Goal: Task Accomplishment & Management: Complete application form

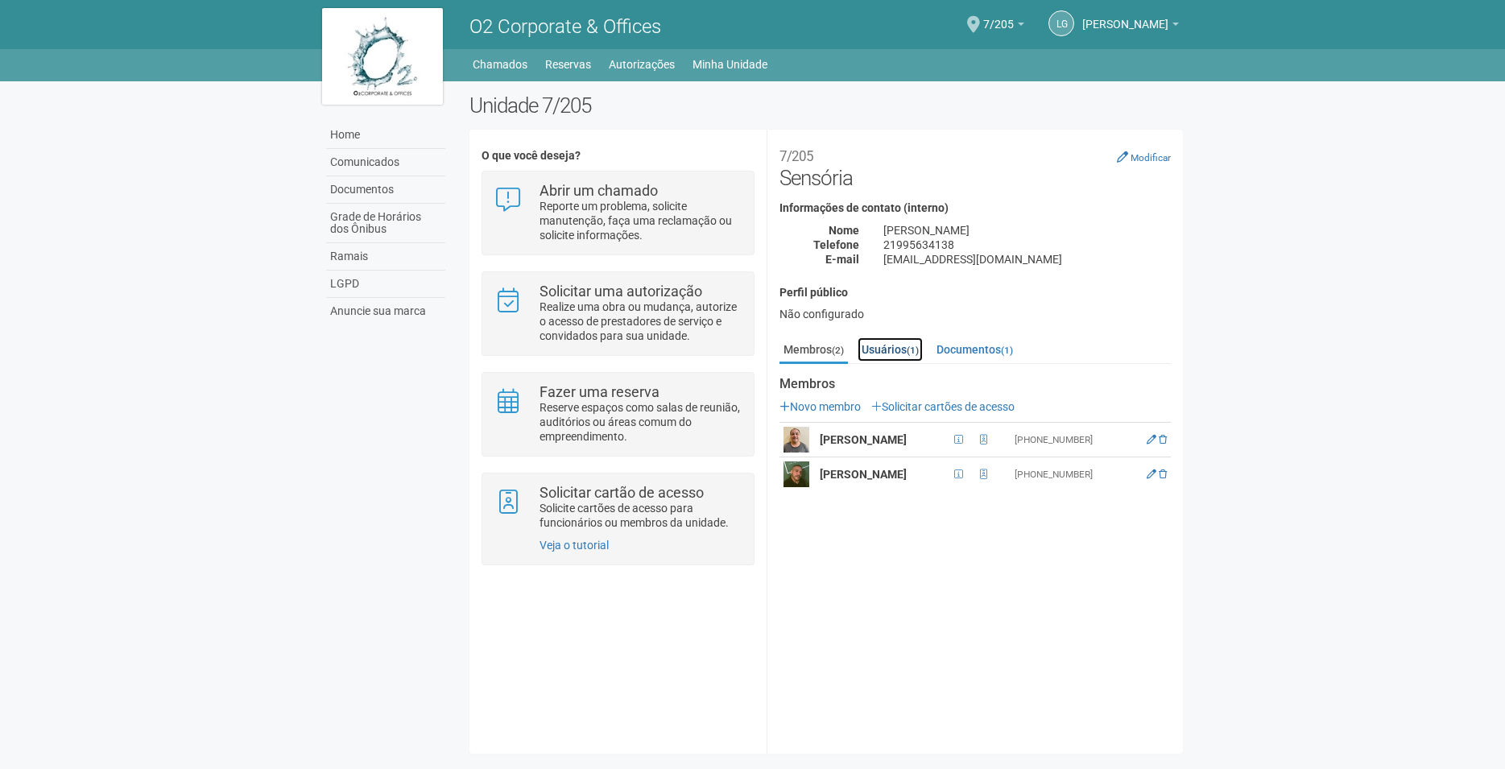
click at [903, 354] on link "Usuários (1)" at bounding box center [889, 349] width 65 height 24
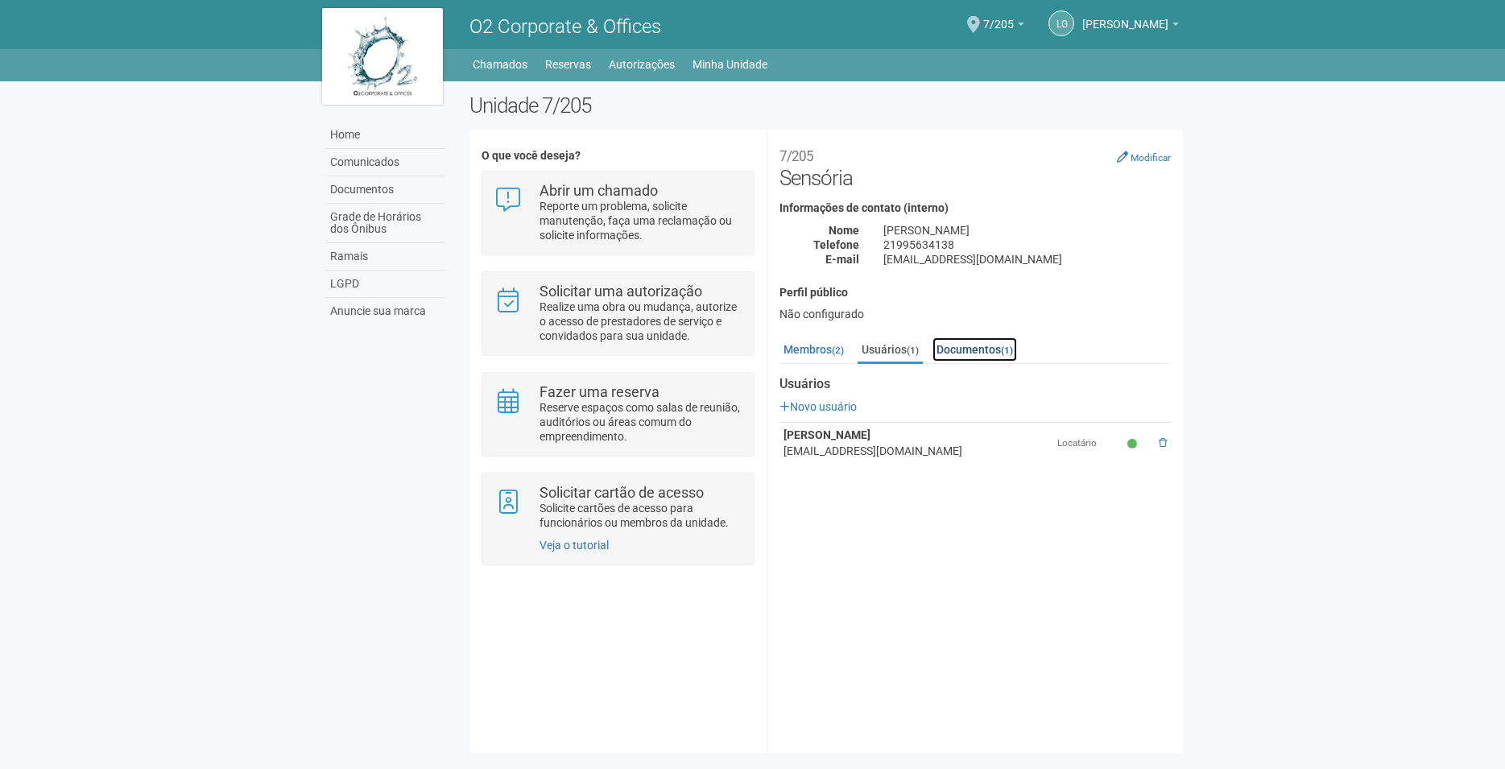
click at [965, 352] on link "Documentos (1)" at bounding box center [974, 349] width 85 height 24
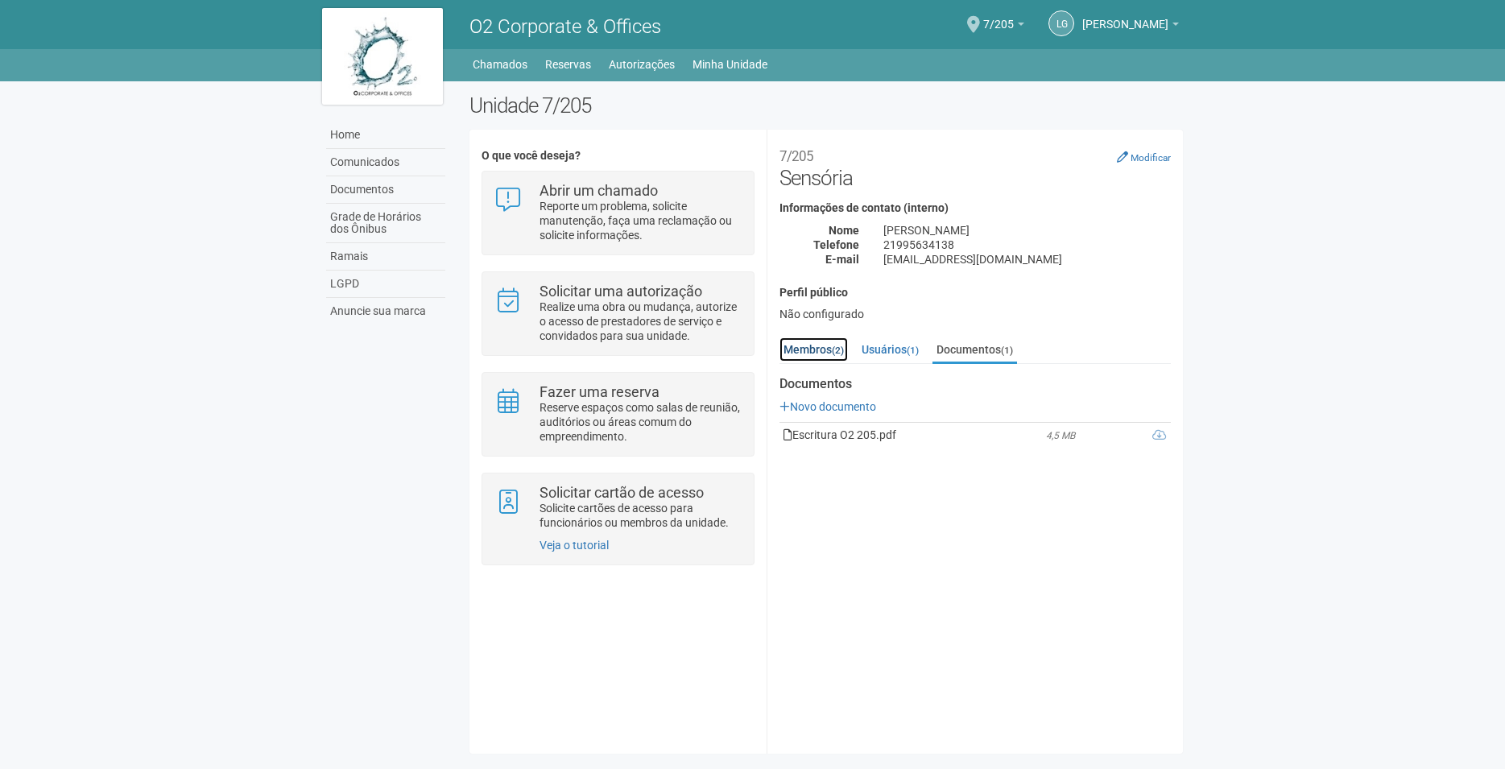
click at [827, 349] on link "Membros (2)" at bounding box center [813, 349] width 68 height 24
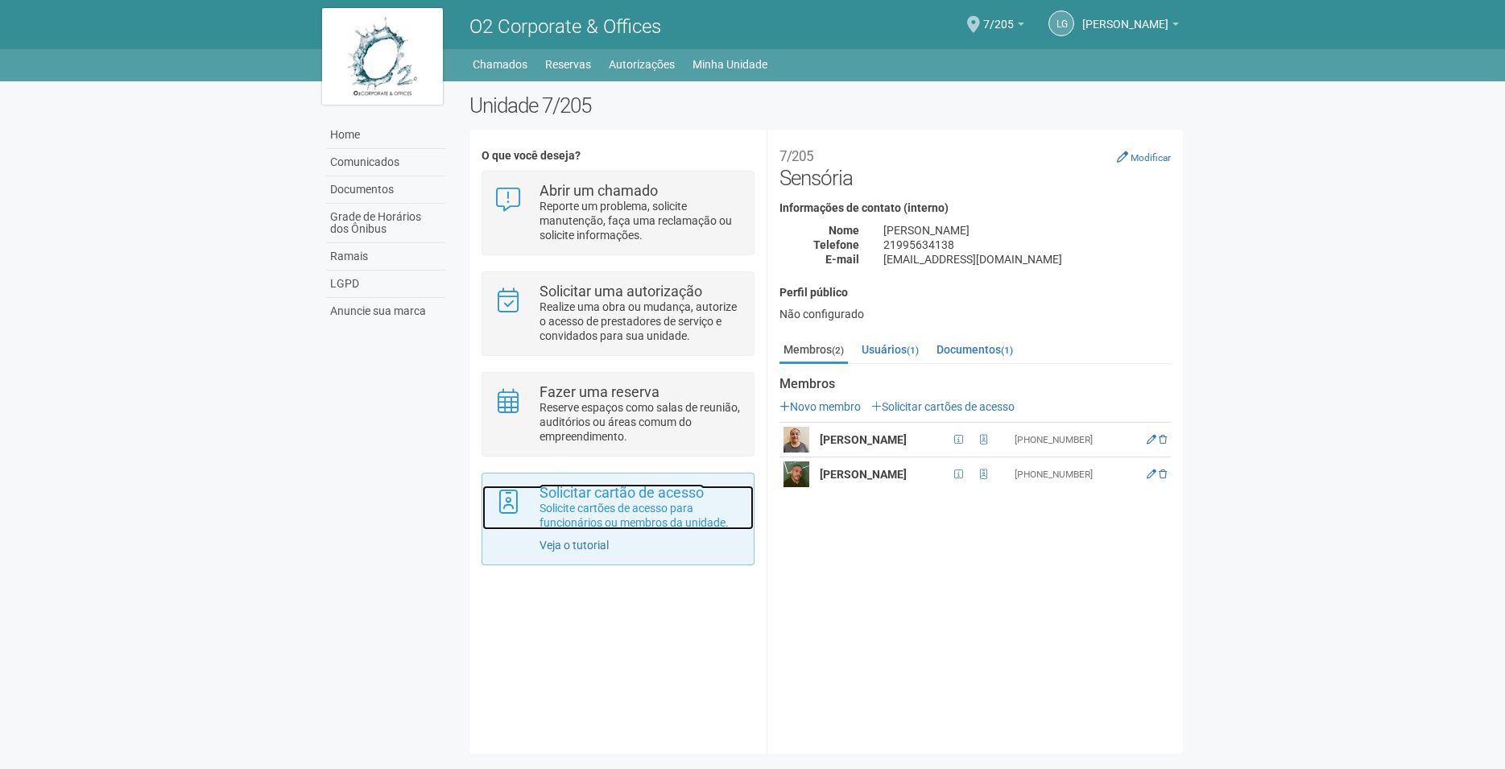
click at [626, 522] on p "Solicite cartões de acesso para funcionários ou membros da unidade." at bounding box center [640, 515] width 202 height 29
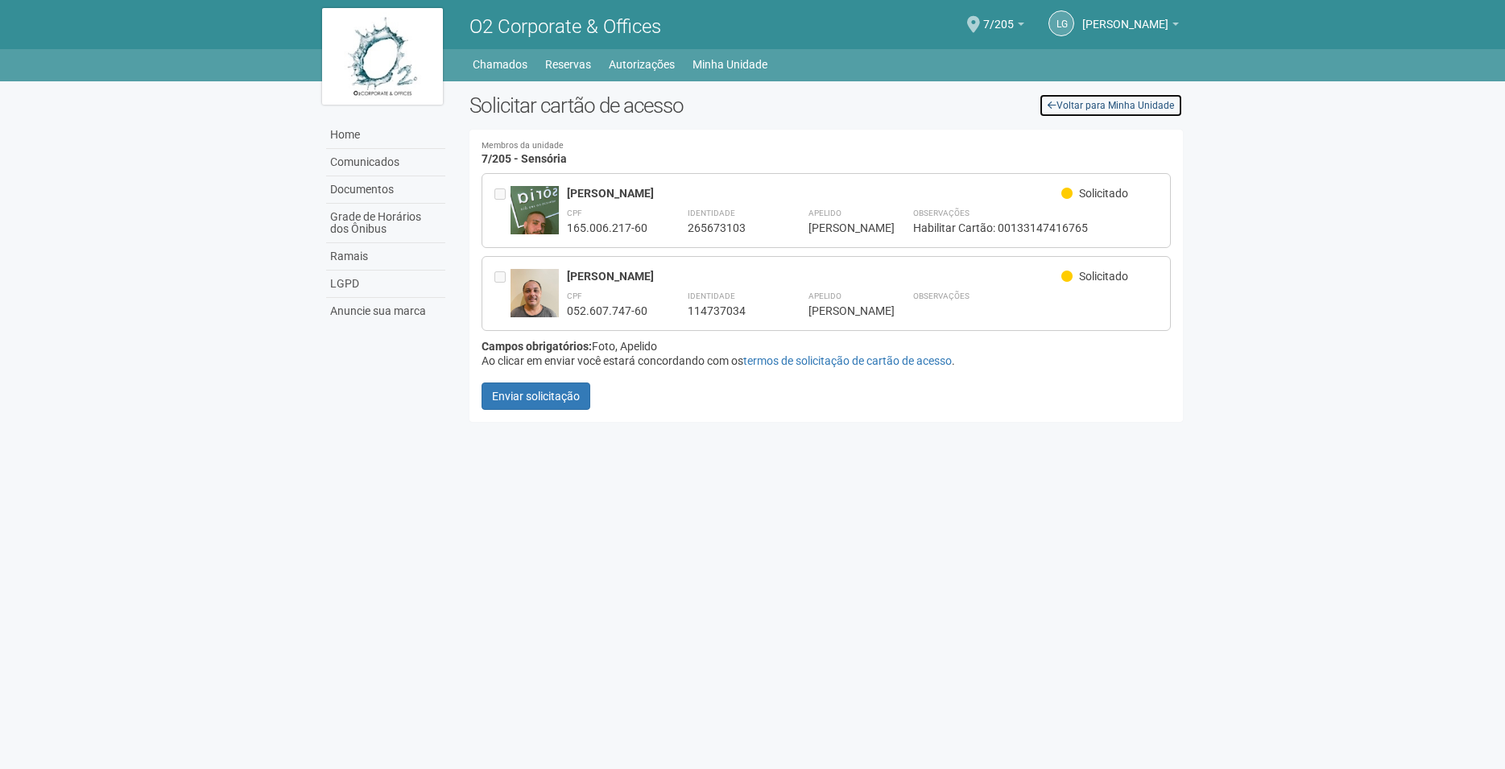
click at [1133, 99] on link "Voltar para Minha Unidade" at bounding box center [1111, 105] width 144 height 24
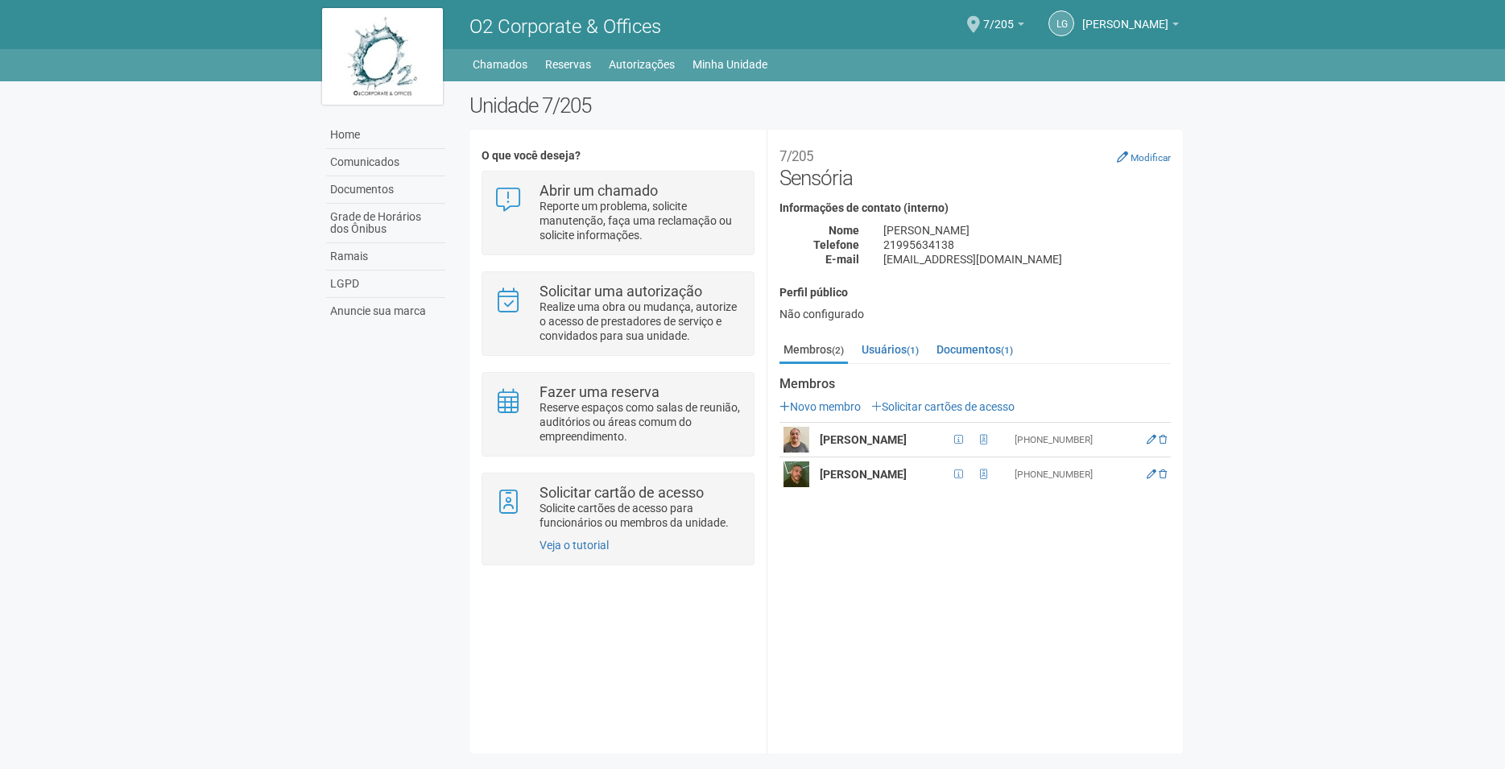
click at [1413, 356] on body "Aguarde... O2 Corporate & Offices LG Luiz Guilherme Menezes da Silva Luiz Guilh…" at bounding box center [752, 384] width 1505 height 769
click at [894, 477] on strong "[PERSON_NAME]" at bounding box center [863, 474] width 87 height 13
